Goal: Information Seeking & Learning: Find specific fact

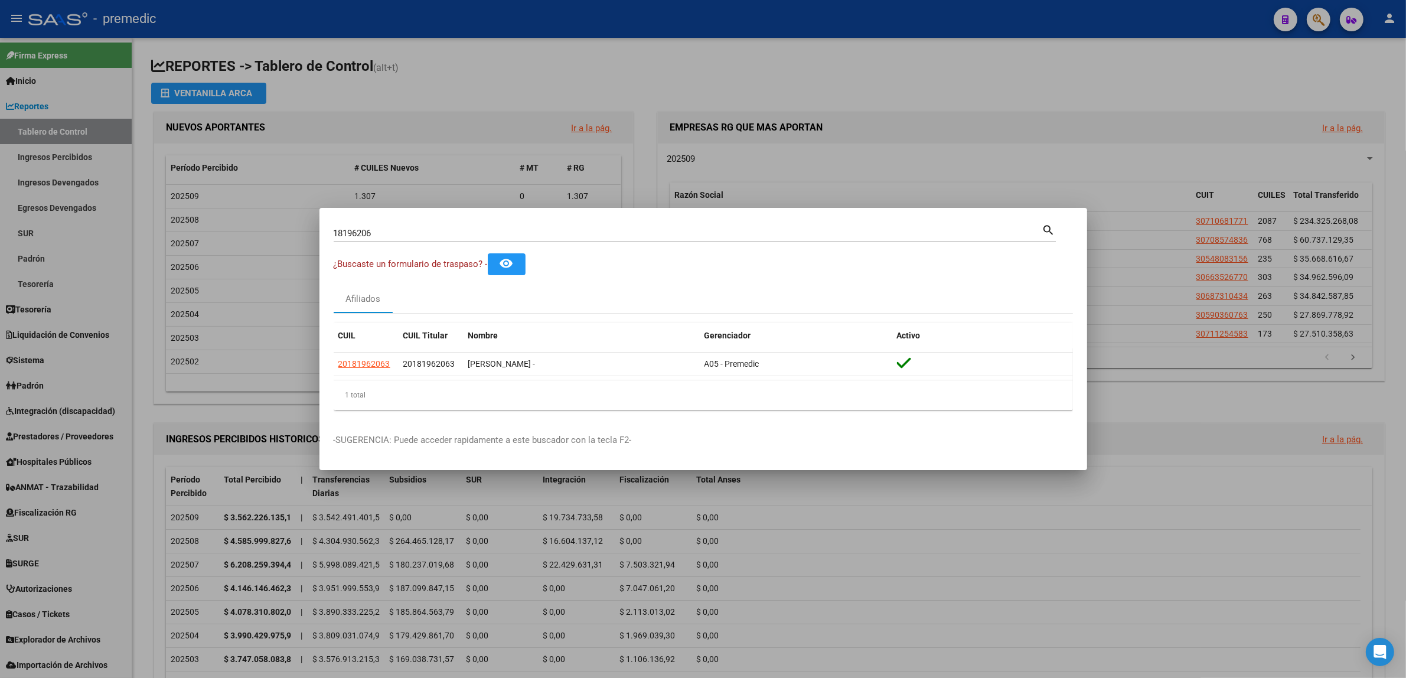
drag, startPoint x: 375, startPoint y: 228, endPoint x: 223, endPoint y: 228, distance: 152.3
click at [223, 228] on div "18196206 Buscar (apellido, dni, cuil, nro traspaso, cuit, obra social) search ¿…" at bounding box center [703, 339] width 1406 height 678
drag, startPoint x: 397, startPoint y: 237, endPoint x: 276, endPoint y: 234, distance: 121.1
click at [276, 234] on div "18196206 Buscar (apellido, dni, cuil, nro traspaso, cuit, obra social) search ¿…" at bounding box center [703, 339] width 1406 height 678
type input "38253348"
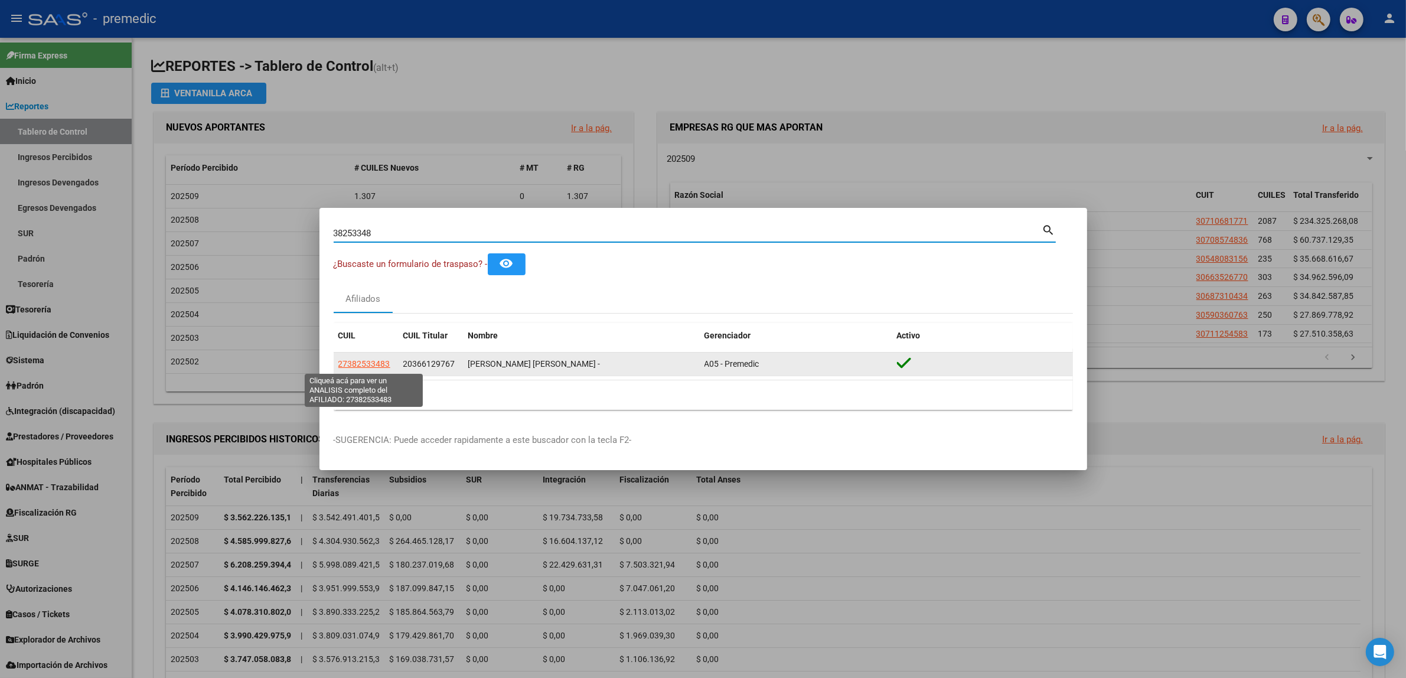
click at [366, 364] on span "27382533483" at bounding box center [364, 363] width 52 height 9
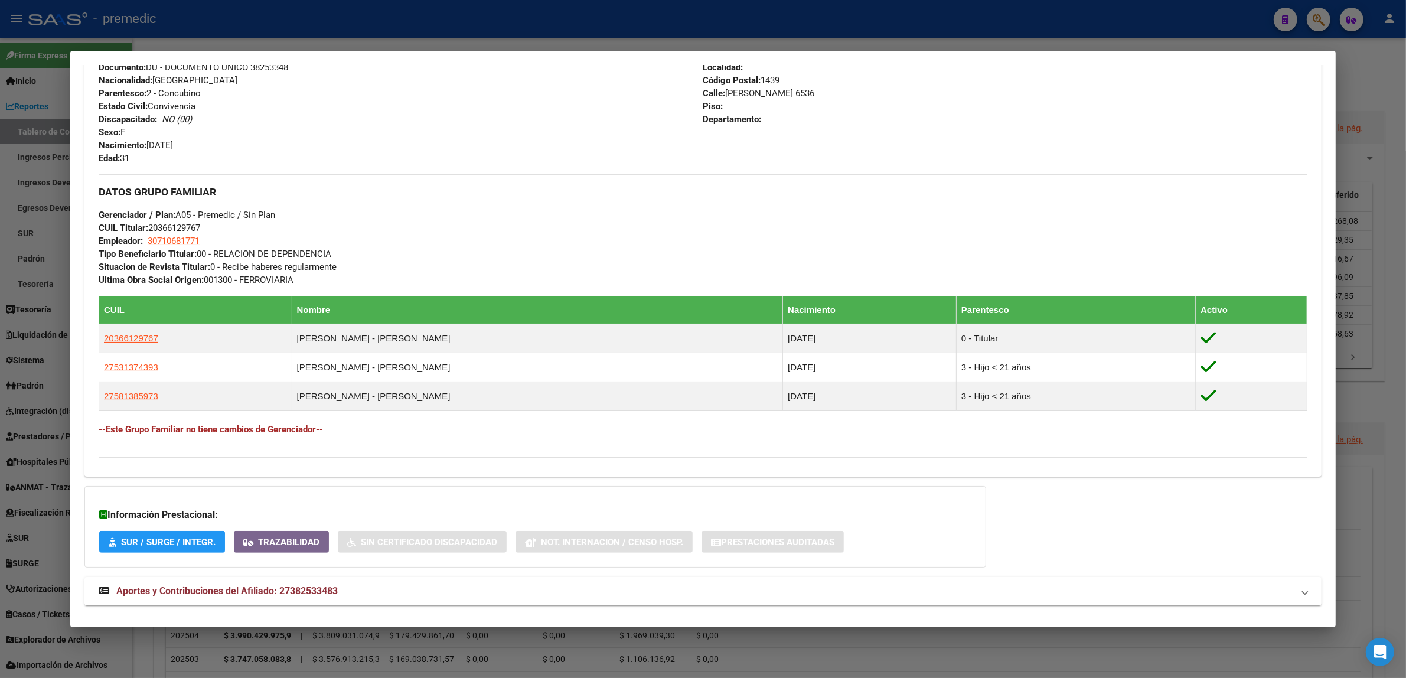
scroll to position [492, 0]
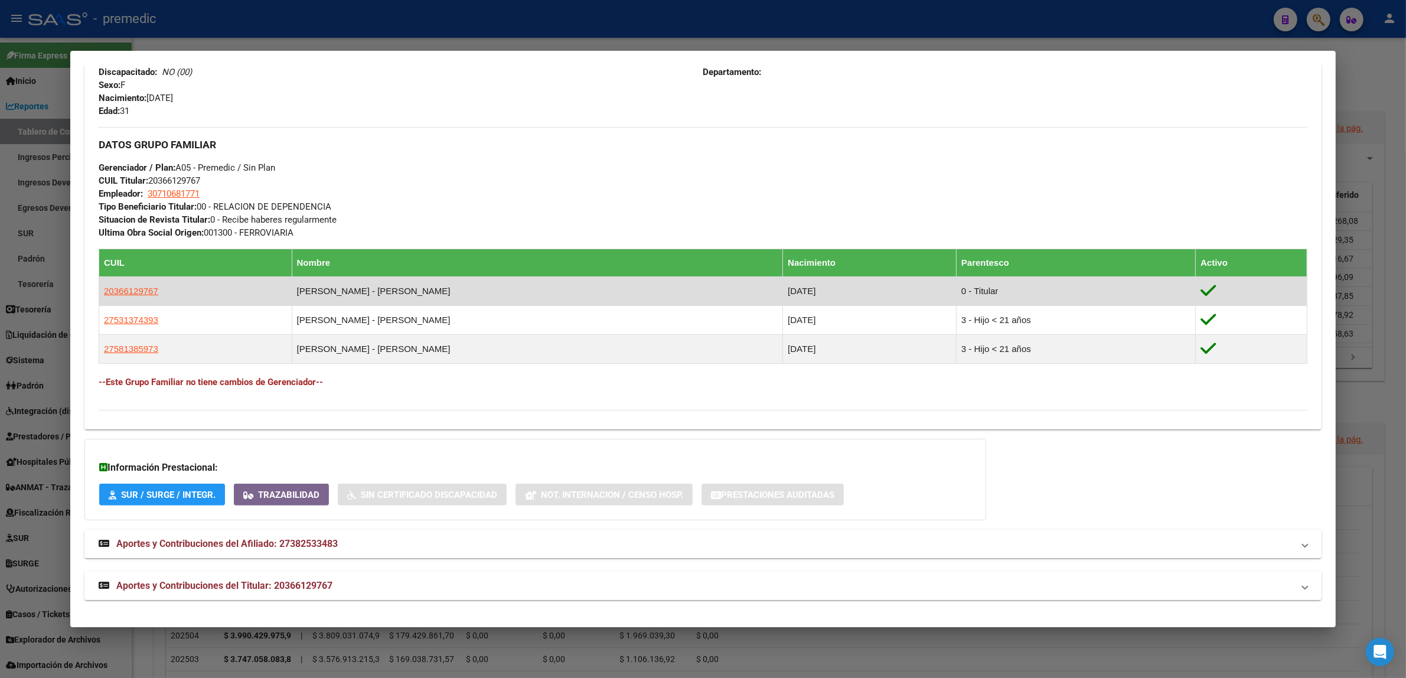
drag, startPoint x: 432, startPoint y: 287, endPoint x: 293, endPoint y: 288, distance: 138.2
click at [306, 288] on td "[PERSON_NAME] - [PERSON_NAME]" at bounding box center [537, 291] width 491 height 29
click at [104, 290] on span "20366129767" at bounding box center [131, 291] width 54 height 10
type textarea "20366129767"
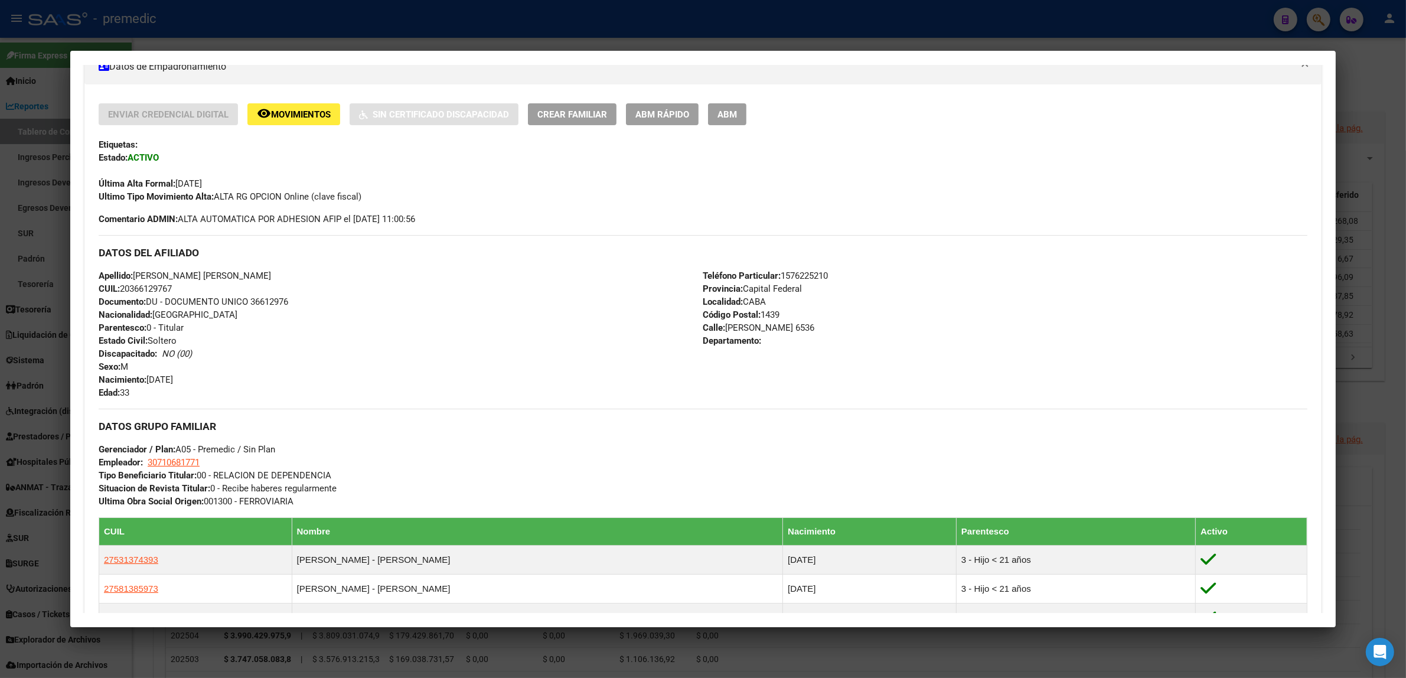
scroll to position [295, 0]
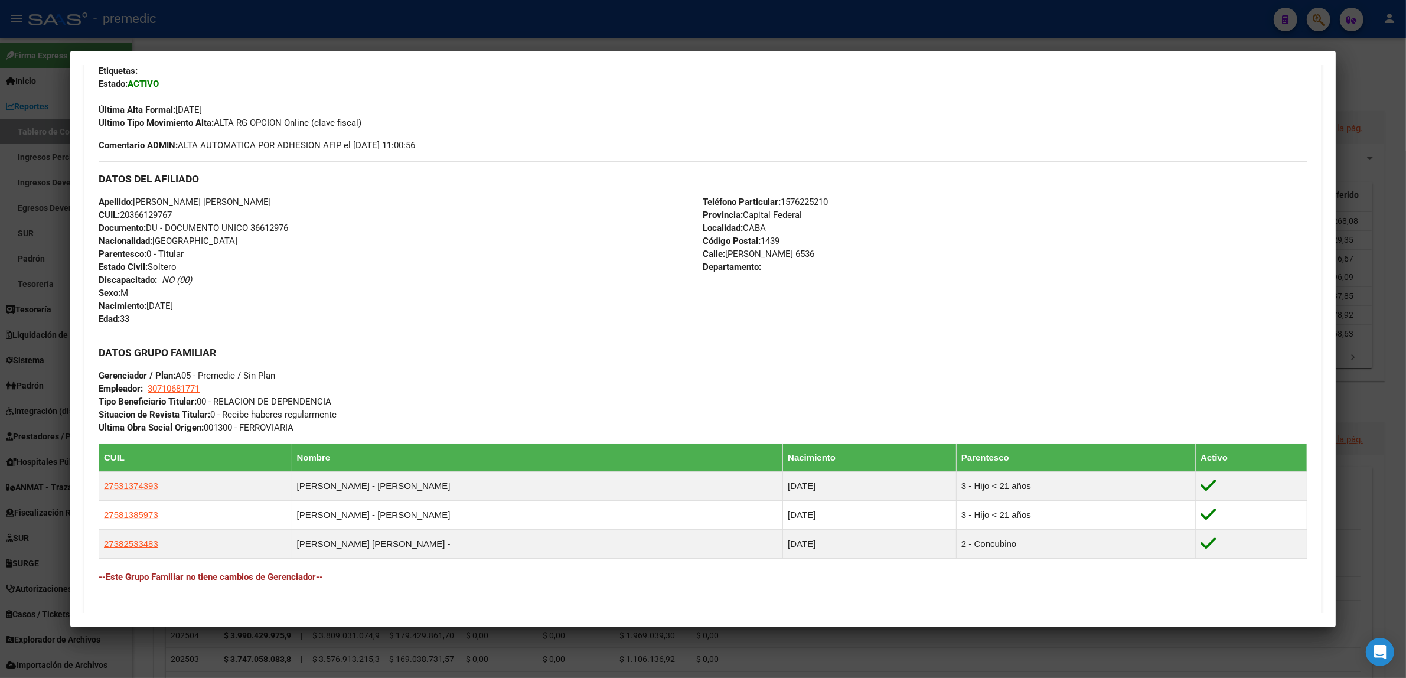
drag, startPoint x: 128, startPoint y: 211, endPoint x: 167, endPoint y: 210, distance: 39.0
click at [167, 210] on span "CUIL: 20366129767" at bounding box center [135, 215] width 73 height 11
copy span "36612976"
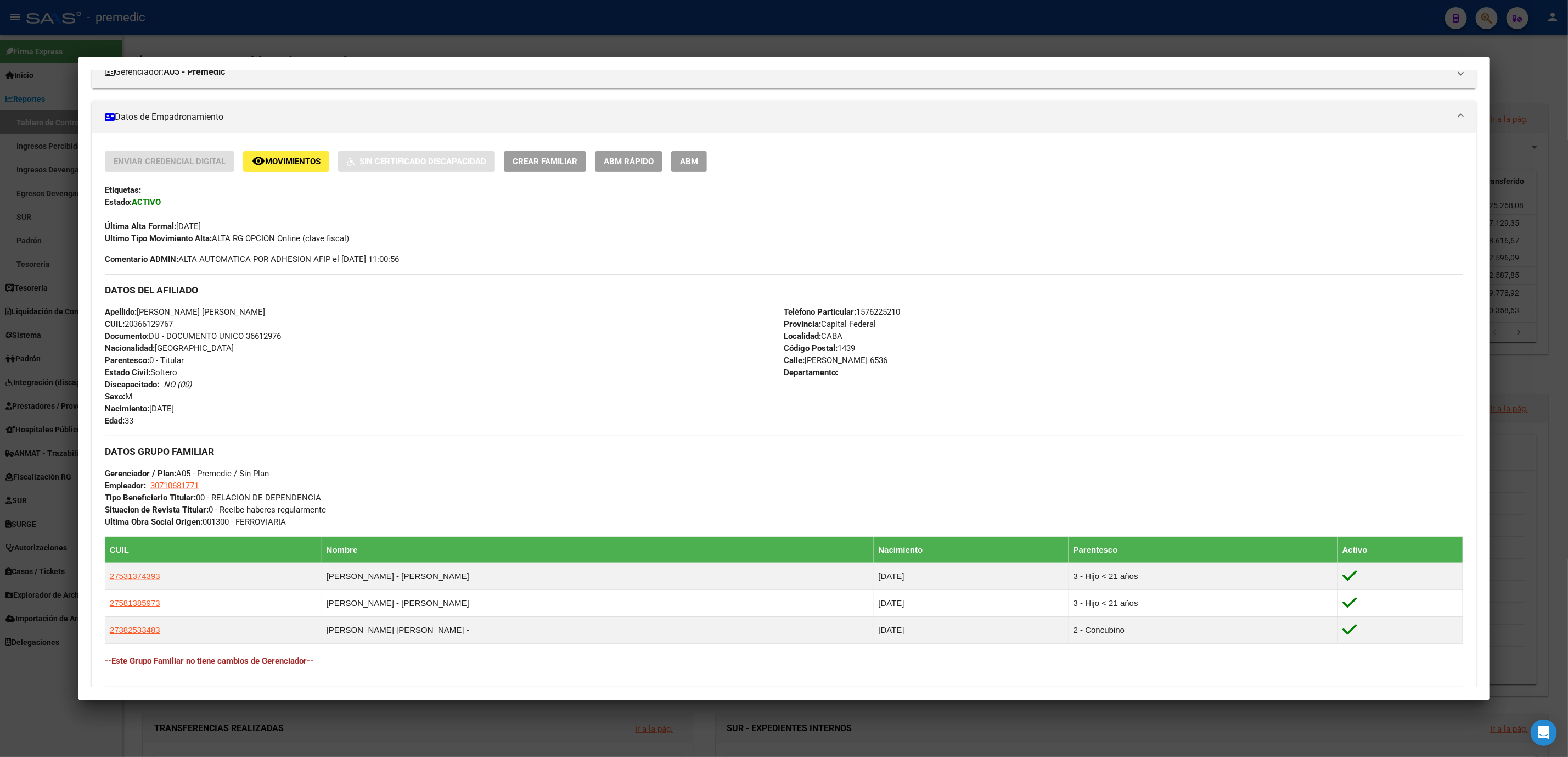
scroll to position [243, 0]
